Goal: Transaction & Acquisition: Obtain resource

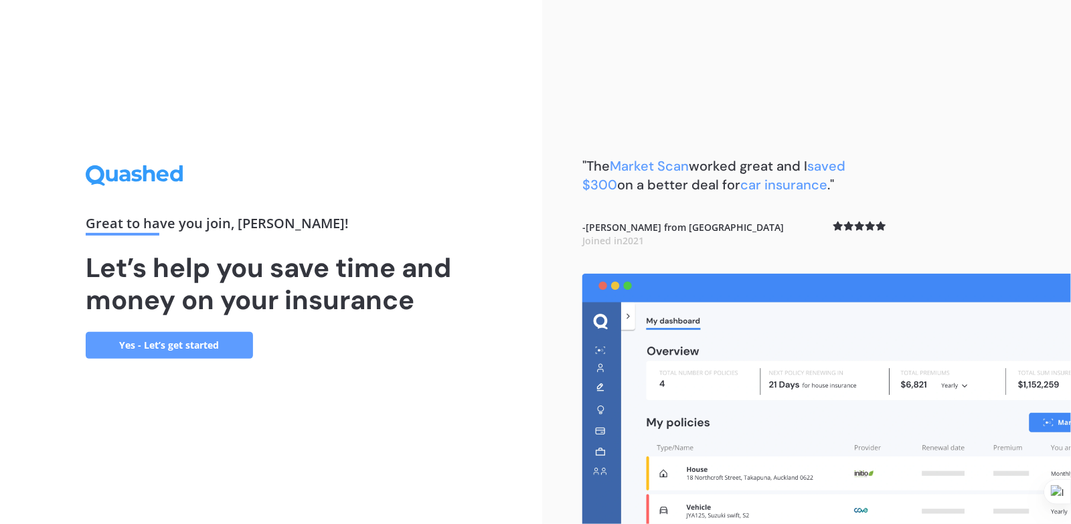
click at [189, 346] on link "Yes - Let’s get started" at bounding box center [169, 345] width 167 height 27
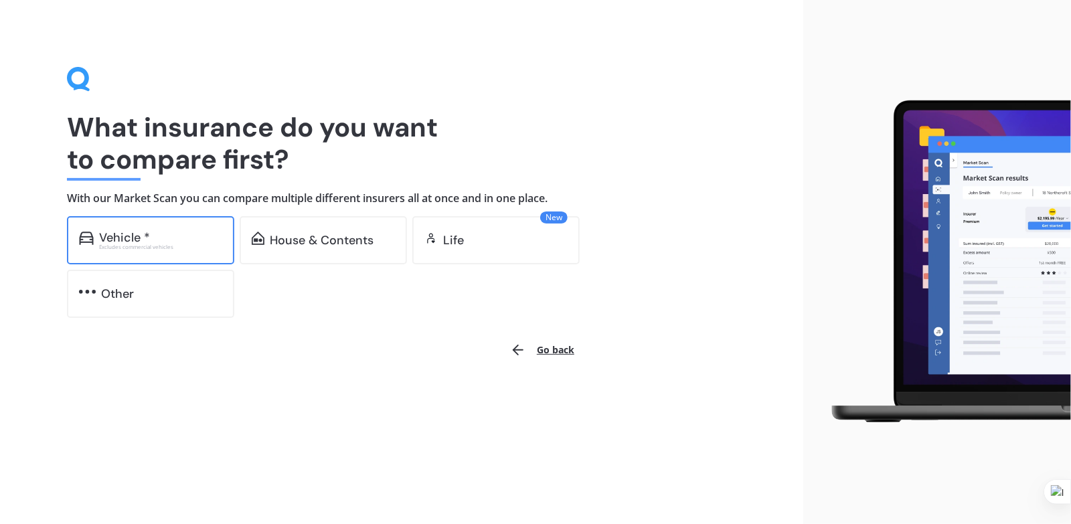
click at [122, 241] on div "Vehicle *" at bounding box center [124, 237] width 51 height 13
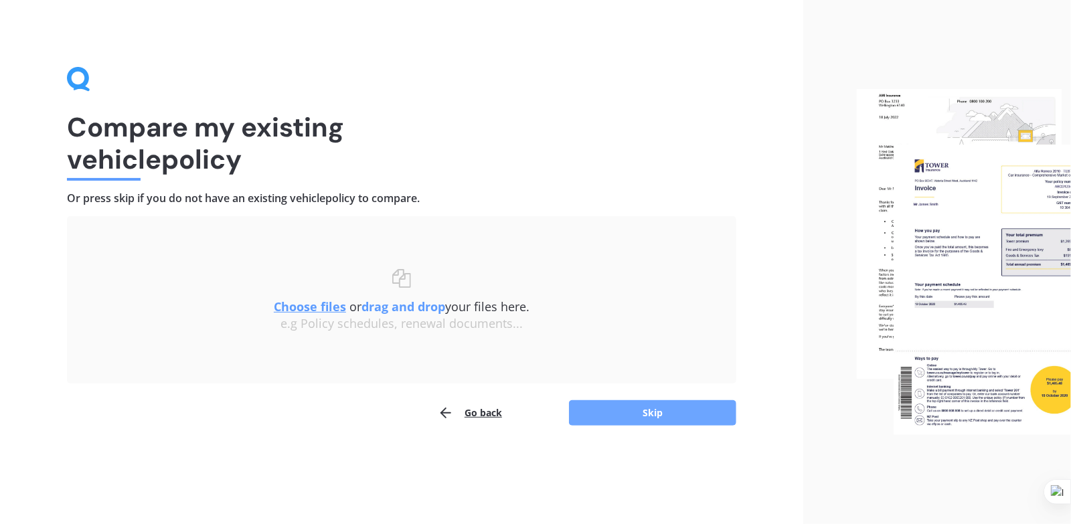
click at [617, 412] on button "Skip" at bounding box center [652, 412] width 167 height 25
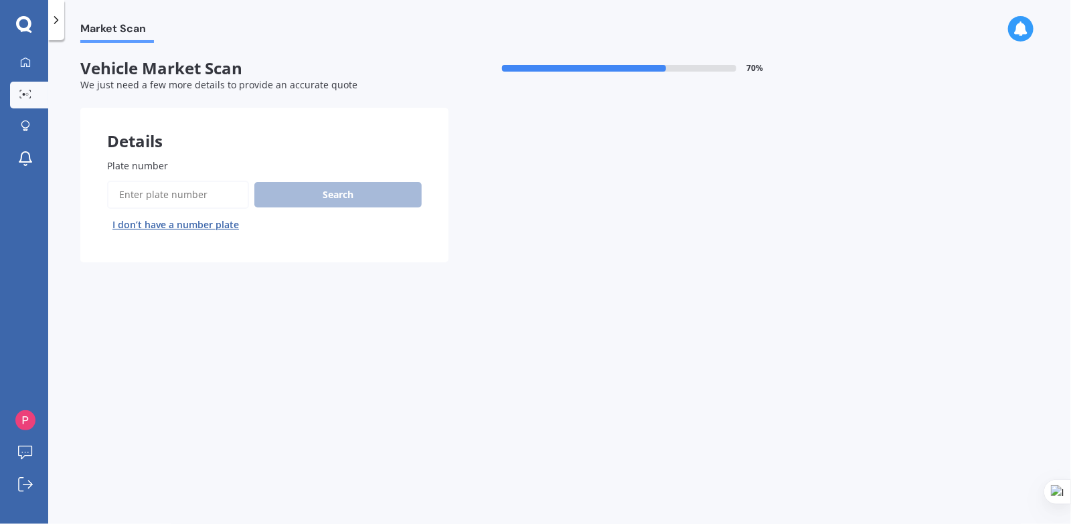
click at [190, 201] on input "Plate number" at bounding box center [178, 195] width 142 height 28
type input "JZC687"
click at [293, 187] on button "Search" at bounding box center [337, 194] width 167 height 25
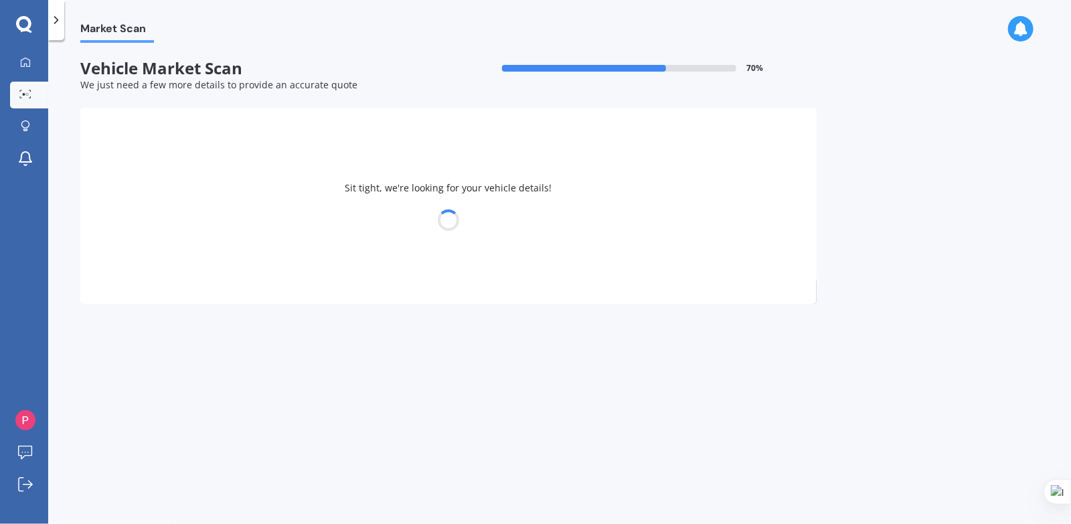
select select "SUZUKI"
select select "SWIFT"
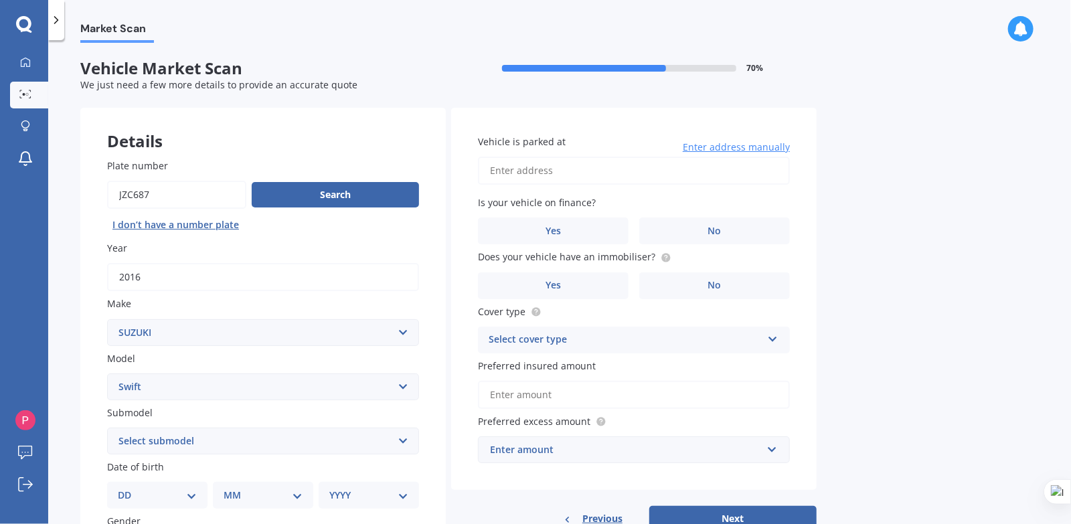
click at [531, 175] on input "Vehicle is parked at" at bounding box center [634, 171] width 312 height 28
type input "7"
type input "9"
type input "[STREET_ADDRESS][PERSON_NAME] 2012"
click at [699, 230] on label "No" at bounding box center [714, 231] width 151 height 27
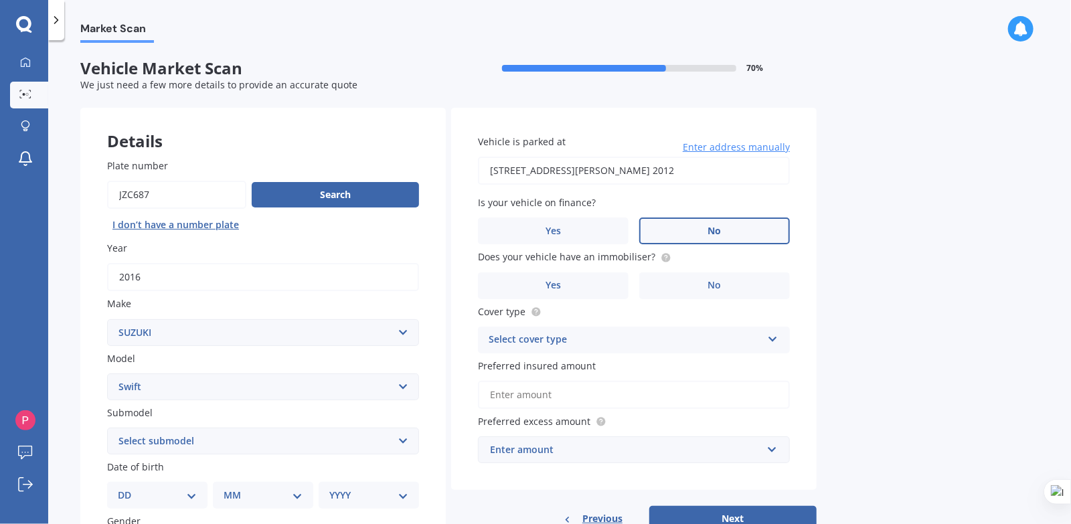
click at [0, 0] on input "No" at bounding box center [0, 0] width 0 height 0
click at [690, 284] on label "No" at bounding box center [714, 285] width 151 height 27
click at [0, 0] on input "No" at bounding box center [0, 0] width 0 height 0
click at [616, 333] on div "Select cover type" at bounding box center [625, 340] width 273 height 16
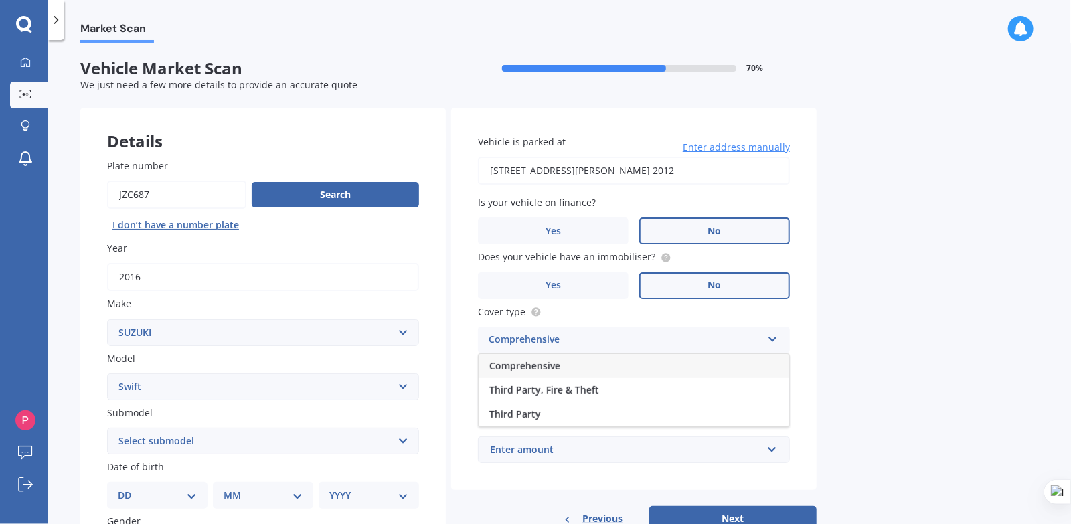
click at [582, 363] on div "Comprehensive" at bounding box center [634, 366] width 311 height 24
click at [558, 402] on input "Preferred insured amount" at bounding box center [634, 395] width 312 height 28
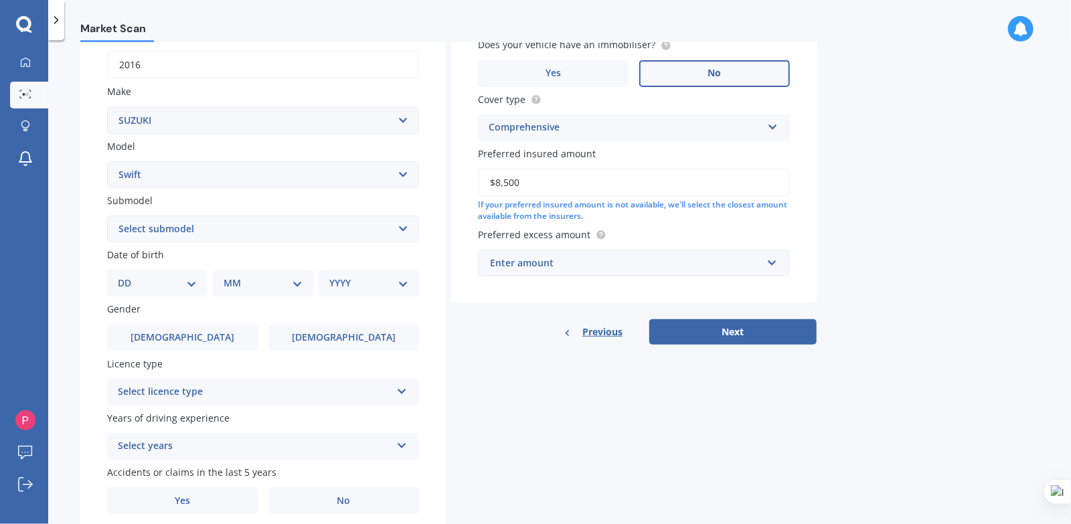
scroll to position [223, 0]
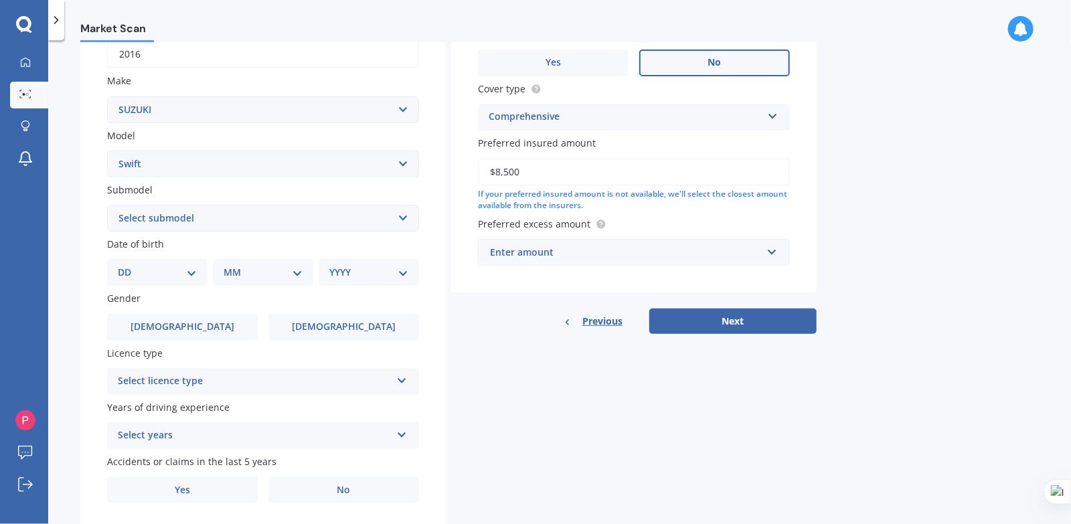
type input "$8,500"
click at [546, 254] on div "Enter amount" at bounding box center [626, 252] width 272 height 15
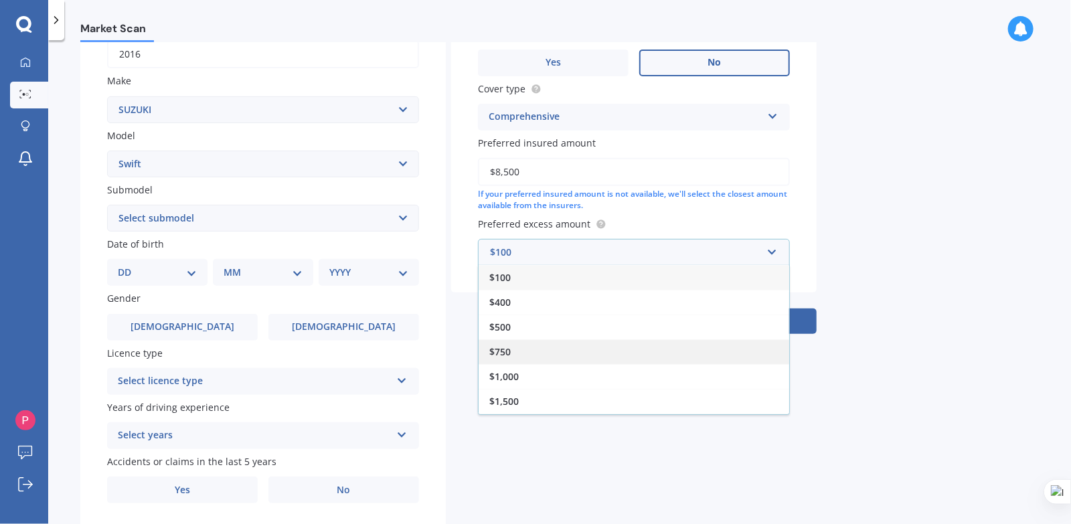
click at [537, 353] on div "$750" at bounding box center [634, 351] width 311 height 25
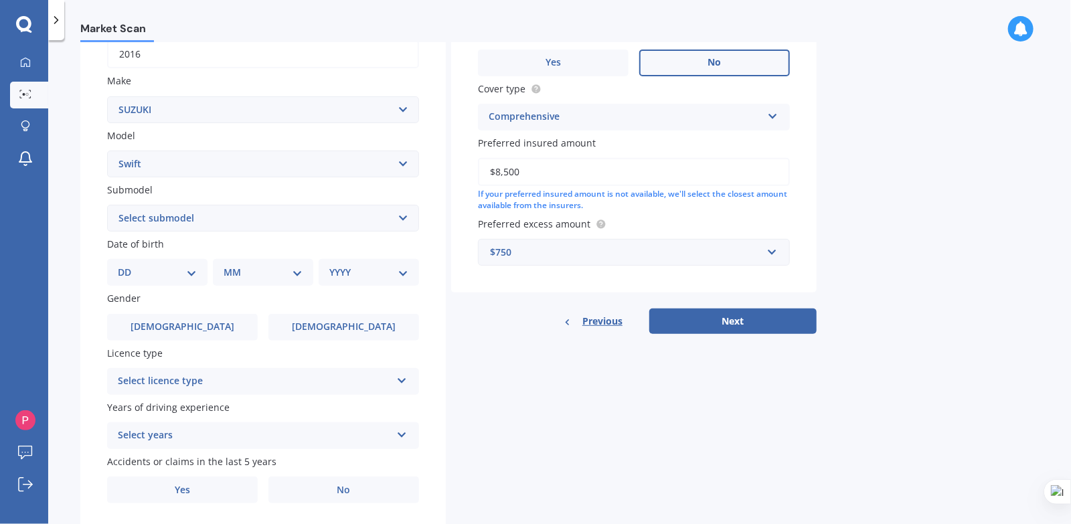
click at [165, 223] on select "Select submodel (All other) Cino Diesel Turbo GA GL GLX GO GP GS GTI LTD RS Hyb…" at bounding box center [263, 218] width 312 height 27
select select "GL"
click at [107, 205] on select "Select submodel (All other) Cino Diesel Turbo GA GL GLX GO GP GS GTI LTD RS Hyb…" at bounding box center [263, 218] width 312 height 27
click at [153, 276] on select "DD 01 02 03 04 05 06 07 08 09 10 11 12 13 14 15 16 17 18 19 20 21 22 23 24 25 2…" at bounding box center [157, 272] width 79 height 15
select select "26"
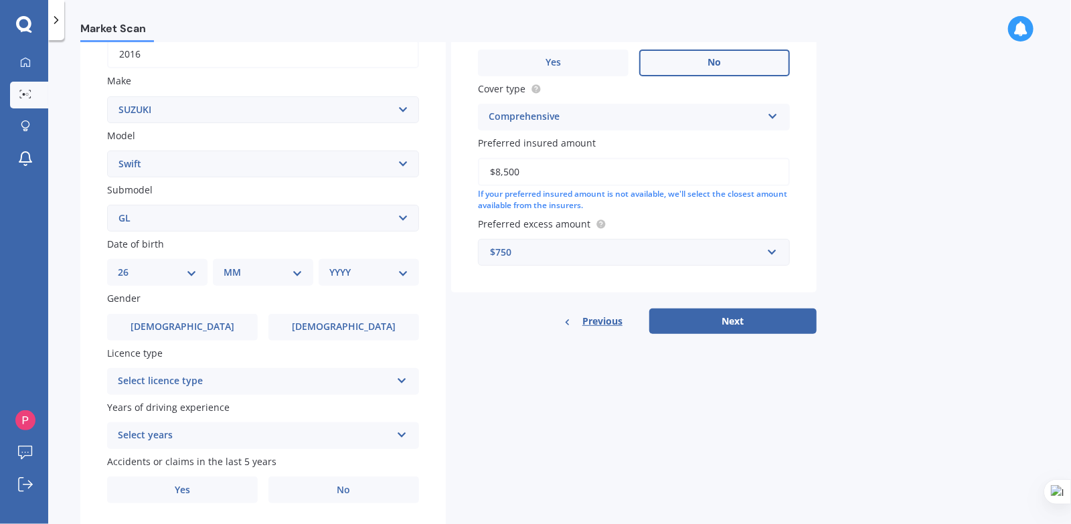
click at [128, 266] on select "DD 01 02 03 04 05 06 07 08 09 10 11 12 13 14 15 16 17 18 19 20 21 22 23 24 25 2…" at bounding box center [157, 272] width 79 height 15
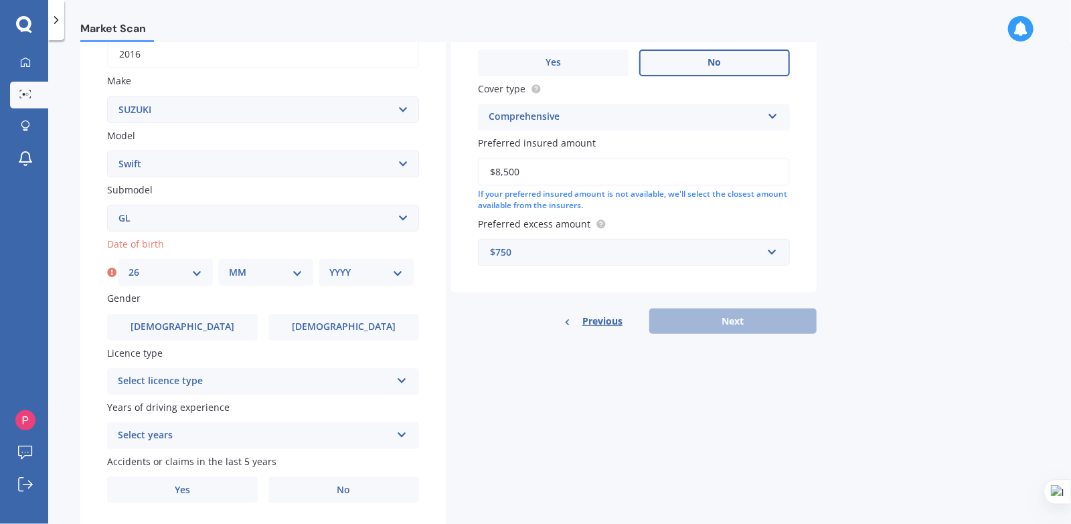
click at [232, 281] on div "MM 01 02 03 04 05 06 07 08 09 10 11 12" at bounding box center [265, 272] width 95 height 27
click at [240, 278] on select "MM 01 02 03 04 05 06 07 08 09 10 11 12" at bounding box center [266, 272] width 74 height 15
select select "01"
click at [229, 266] on select "MM 01 02 03 04 05 06 07 08 09 10 11 12" at bounding box center [266, 272] width 74 height 15
click at [341, 277] on select "YYYY 2025 2024 2023 2022 2021 2020 2019 2018 2017 2016 2015 2014 2013 2012 2011…" at bounding box center [366, 272] width 74 height 15
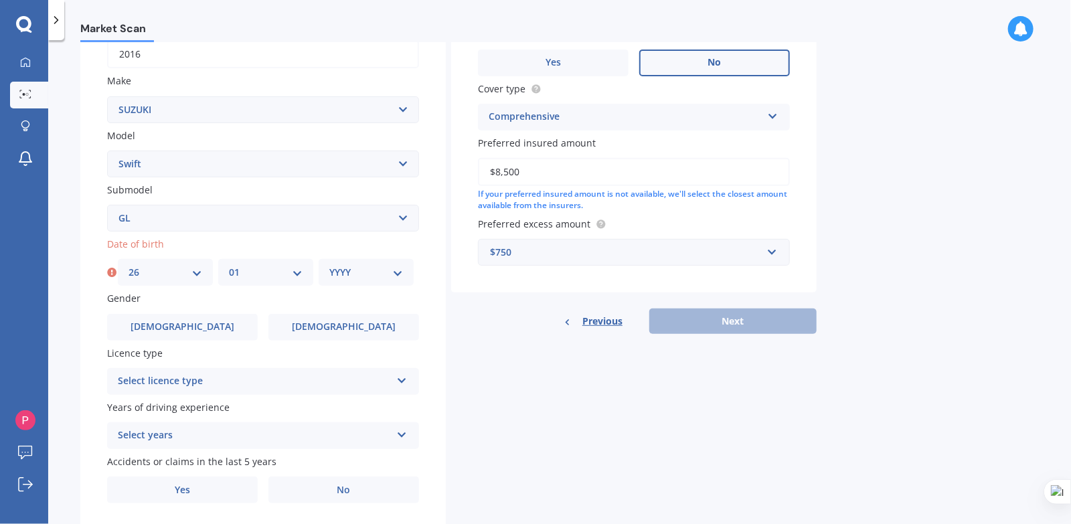
select select "1971"
click at [329, 266] on select "YYYY 2025 2024 2023 2022 2021 2020 2019 2018 2017 2016 2015 2014 2013 2012 2011…" at bounding box center [366, 272] width 74 height 15
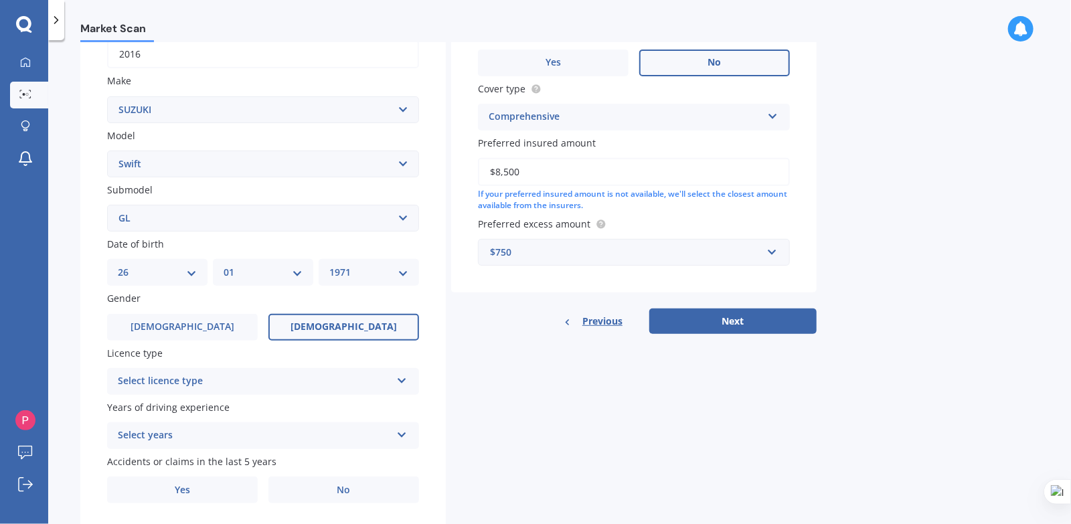
click at [282, 329] on label "[DEMOGRAPHIC_DATA]" at bounding box center [343, 327] width 151 height 27
click at [0, 0] on input "[DEMOGRAPHIC_DATA]" at bounding box center [0, 0] width 0 height 0
click at [245, 380] on div "Select licence type" at bounding box center [254, 381] width 273 height 16
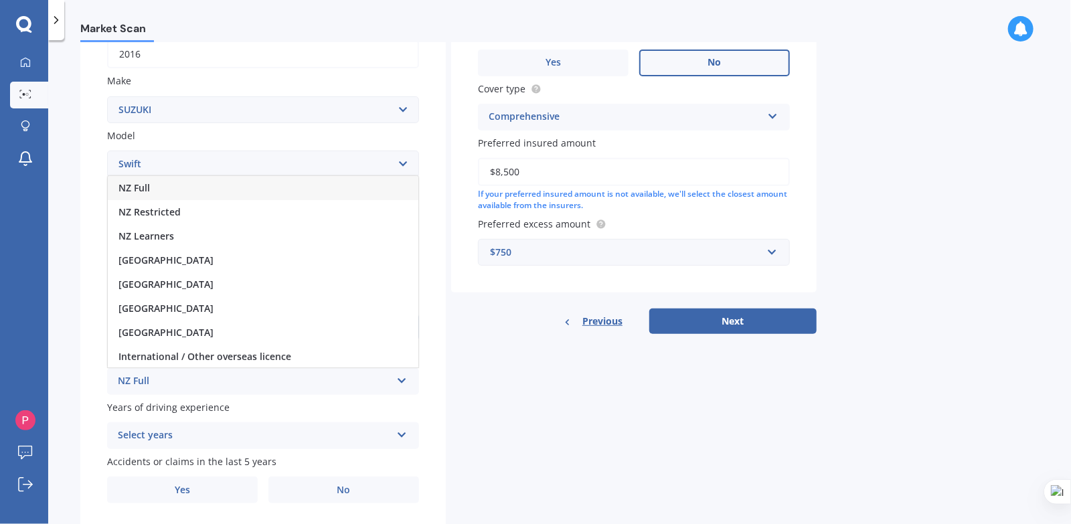
click at [181, 188] on div "NZ Full" at bounding box center [263, 188] width 311 height 24
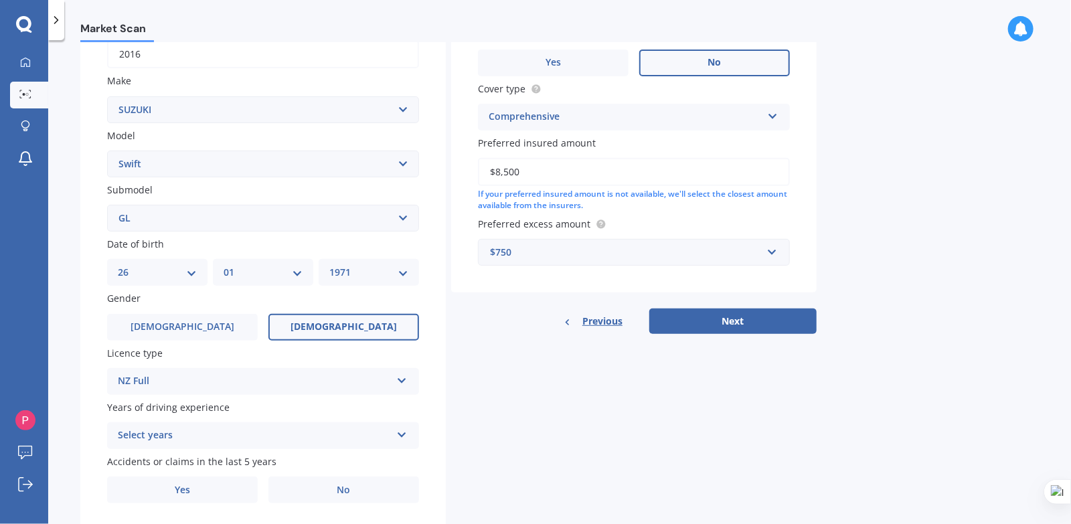
click at [175, 438] on div "Select years" at bounding box center [254, 436] width 273 height 16
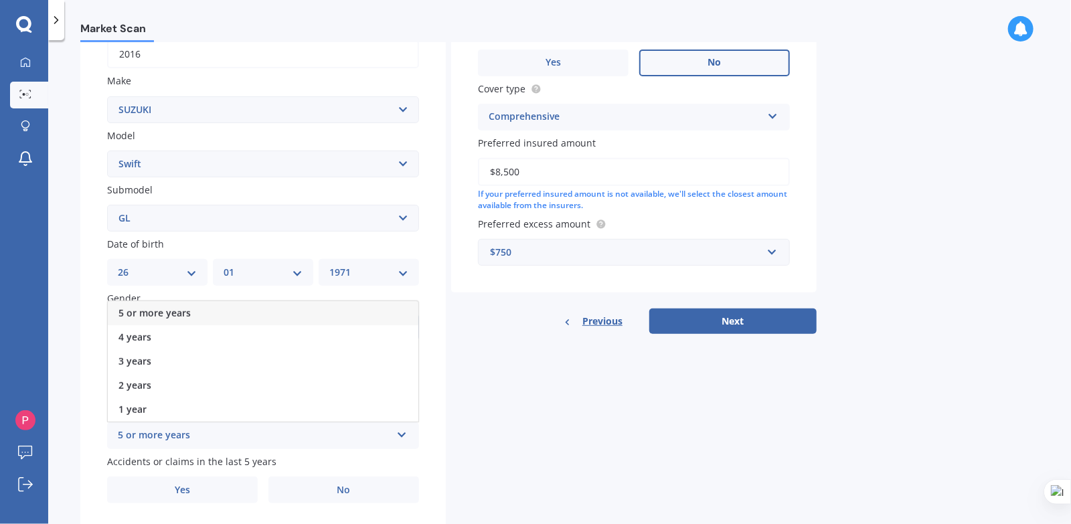
click at [204, 316] on div "5 or more years" at bounding box center [263, 313] width 311 height 24
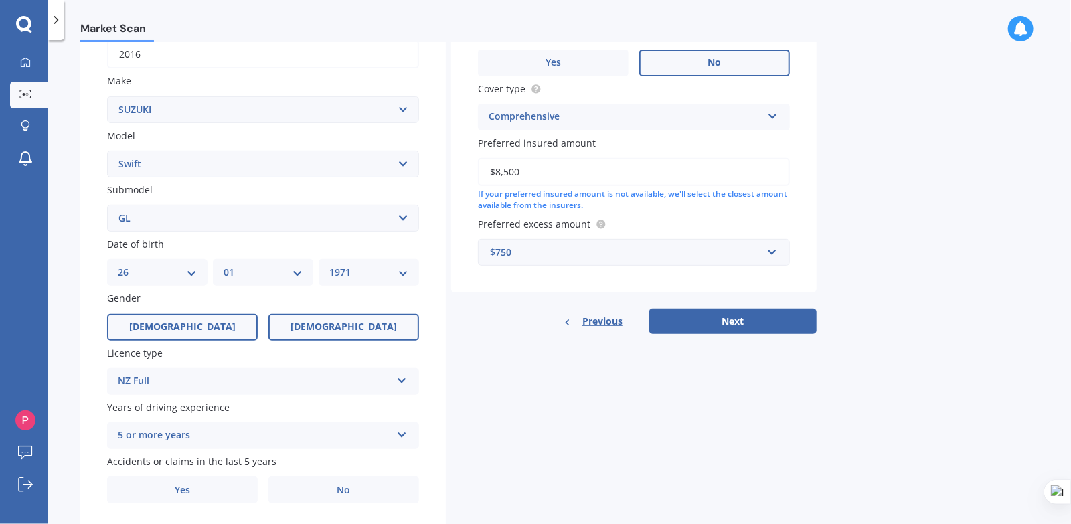
scroll to position [265, 0]
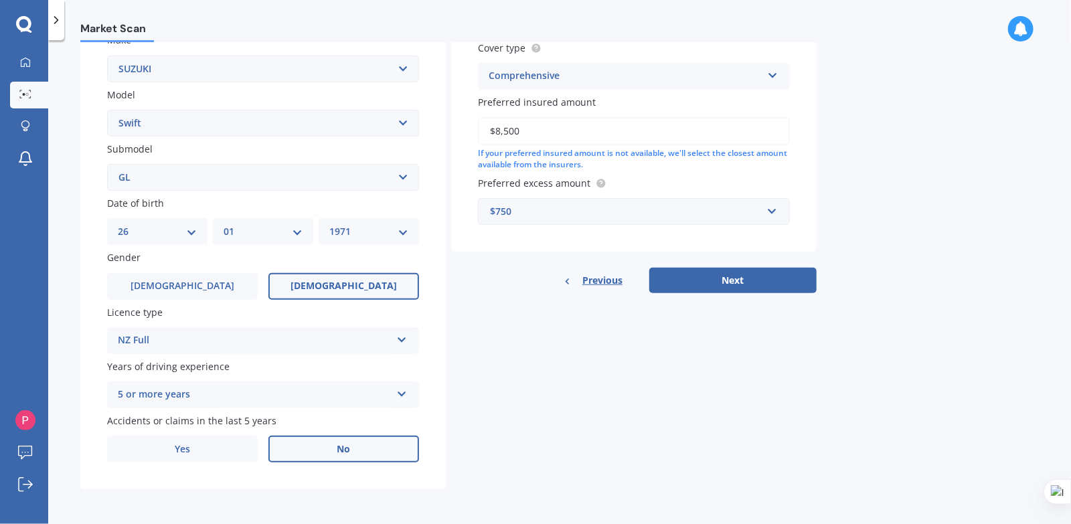
click at [315, 452] on label "No" at bounding box center [343, 449] width 151 height 27
click at [0, 0] on input "No" at bounding box center [0, 0] width 0 height 0
click at [712, 292] on div "Details Plate number Search I don’t have a number plate Year [DATE] Make Select…" at bounding box center [448, 167] width 736 height 646
click at [717, 284] on button "Next" at bounding box center [732, 280] width 167 height 25
select select "26"
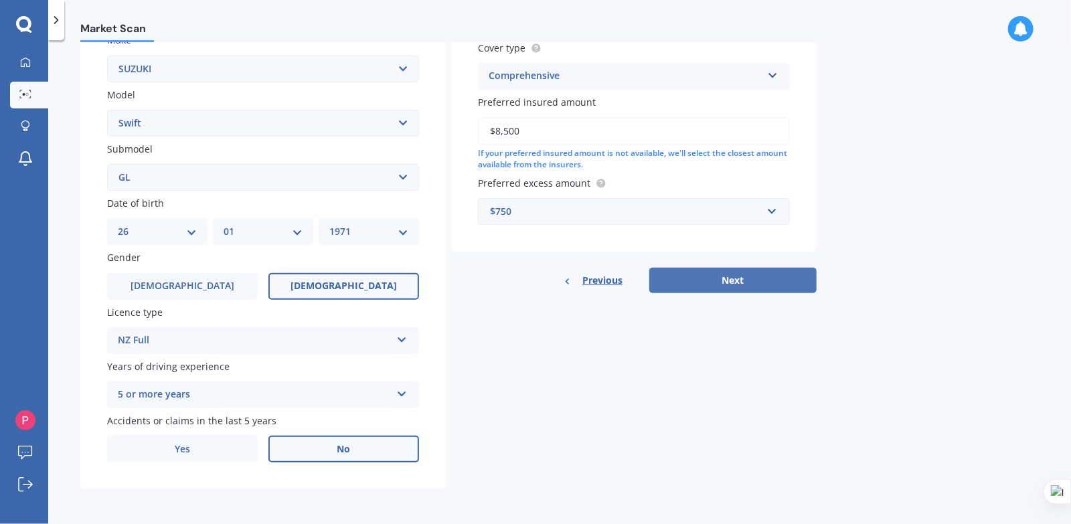
select select "01"
select select "1971"
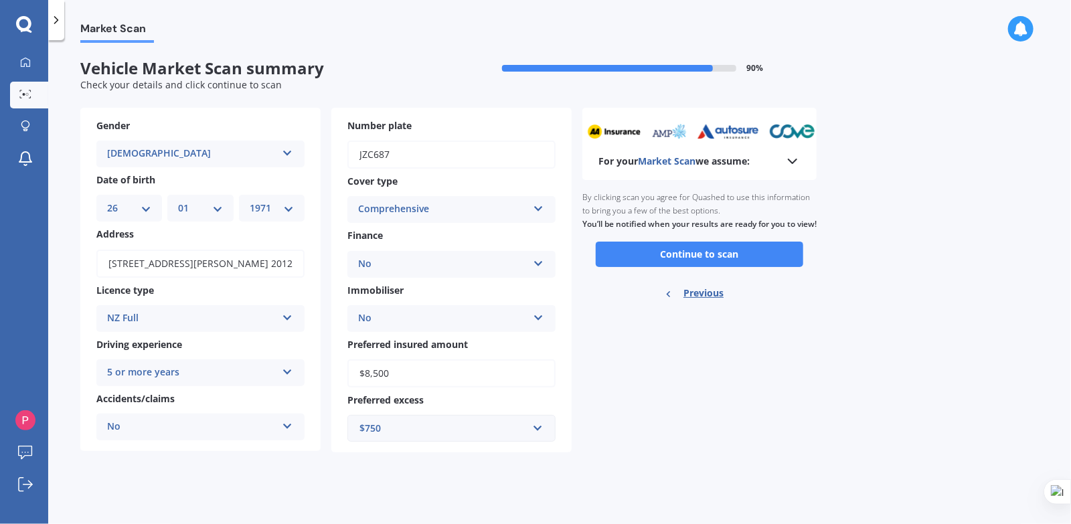
scroll to position [0, 0]
click at [707, 267] on button "Continue to scan" at bounding box center [699, 254] width 207 height 25
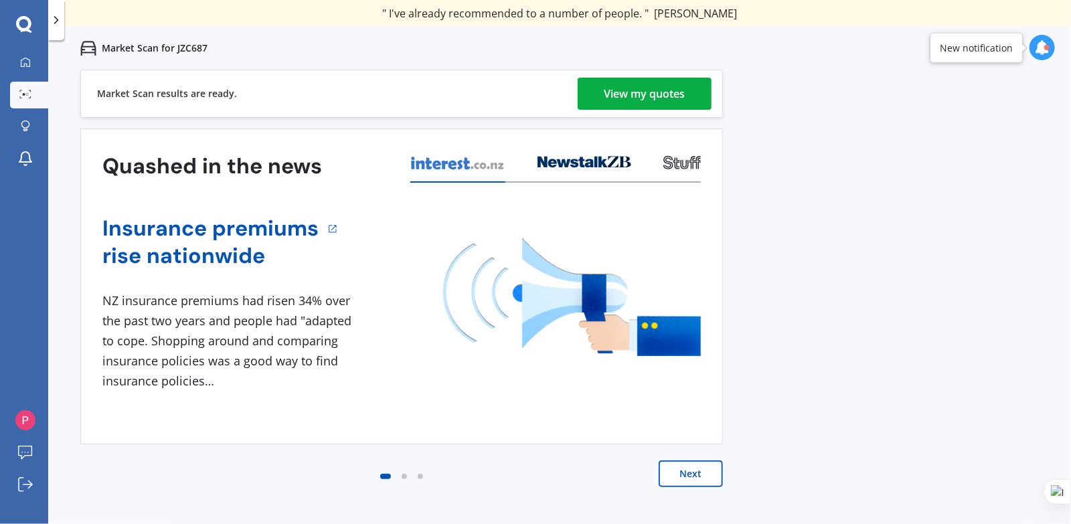
click at [637, 98] on div "View my quotes" at bounding box center [644, 94] width 81 height 32
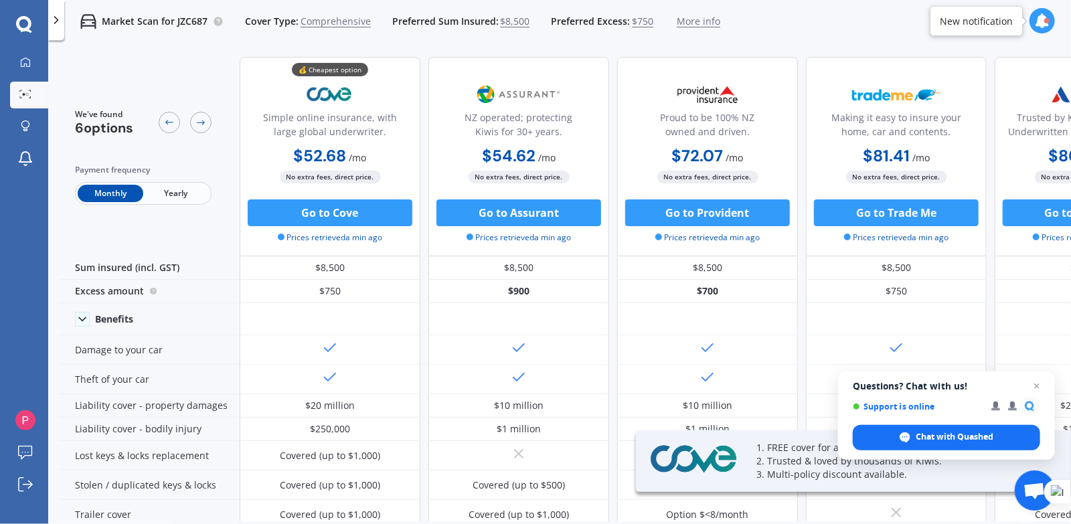
click at [157, 199] on span "Yearly" at bounding box center [176, 193] width 66 height 17
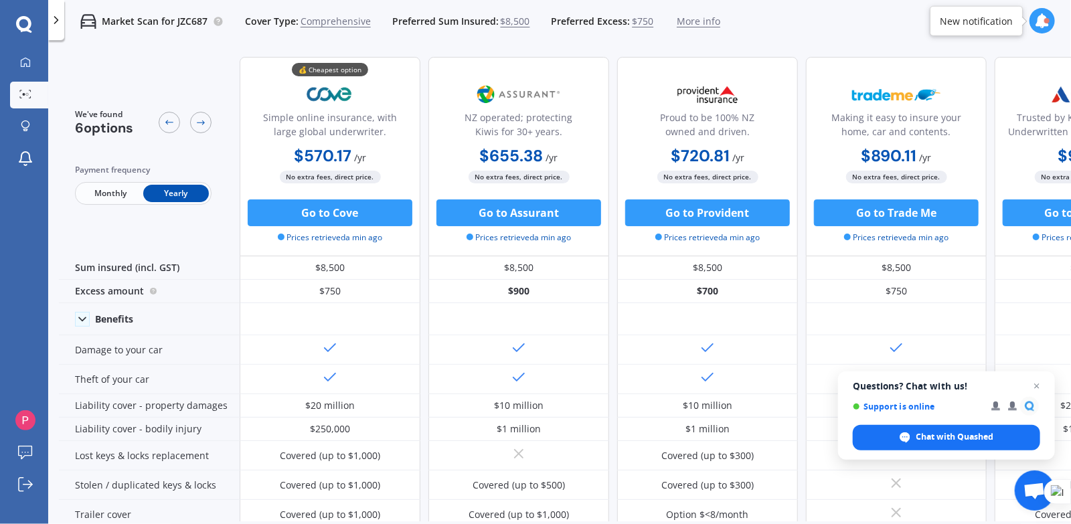
click at [742, 23] on div "Market Scan for JZC687 Cover Type: Comprehensive Preferred Sum Insured: $8,500 …" at bounding box center [559, 21] width 1023 height 43
click at [775, 24] on div "Market Scan for JZC687 Cover Type: Comprehensive Preferred Sum Insured: $8,500 …" at bounding box center [559, 21] width 1023 height 43
click at [797, 25] on div "Market Scan for JZC687 Cover Type: Comprehensive Preferred Sum Insured: $8,500 …" at bounding box center [559, 21] width 1023 height 43
